Goal: Use online tool/utility

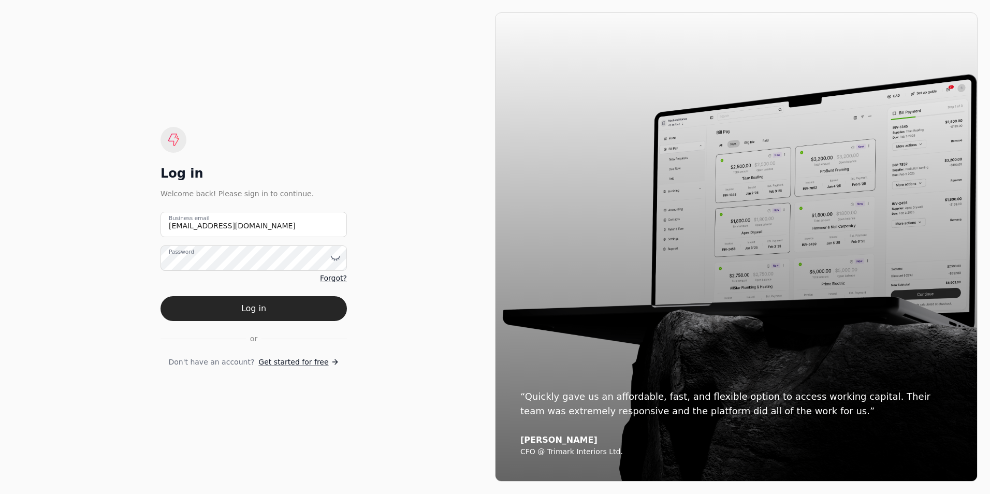
type email "[EMAIL_ADDRESS][DOMAIN_NAME]"
click at [161, 296] on button "Log in" at bounding box center [254, 308] width 186 height 25
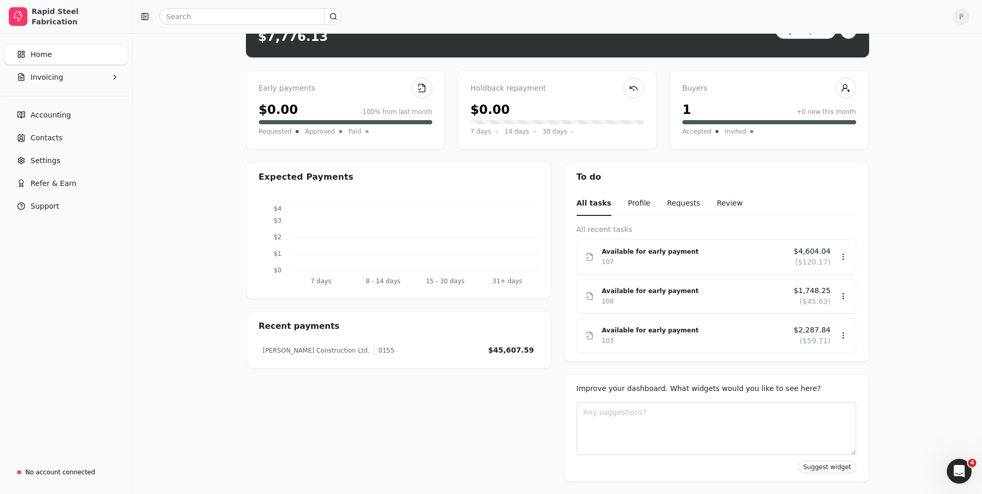
click at [889, 179] on div "Upload file: Drag your invoice here to upload or browse for files Available fun…" at bounding box center [558, 242] width 850 height 503
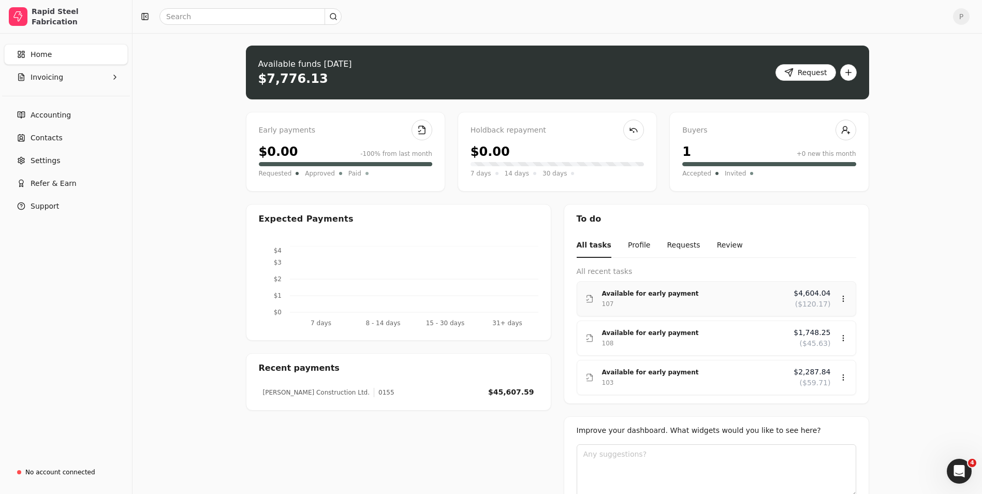
click at [652, 296] on div "Available for early payment" at bounding box center [694, 293] width 184 height 10
click at [822, 330] on div "Review" at bounding box center [823, 329] width 62 height 17
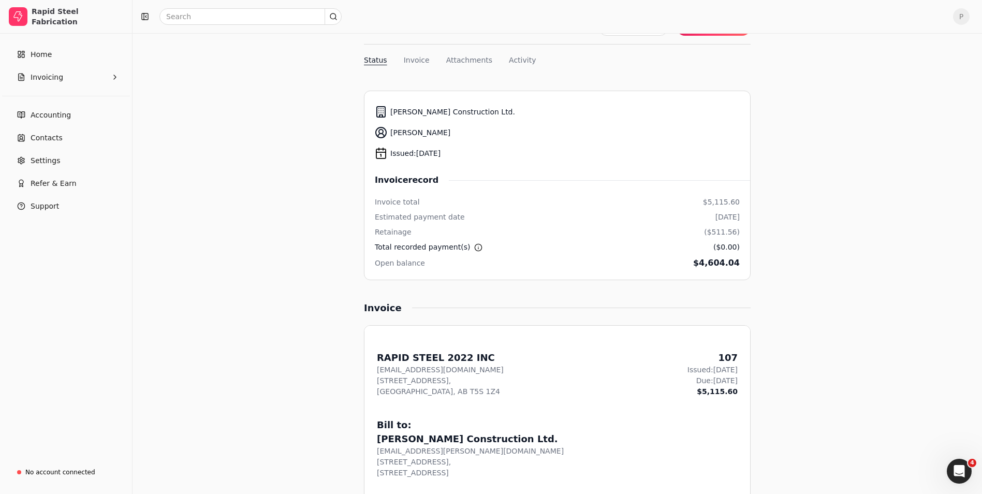
scroll to position [81, 0]
